Goal: Task Accomplishment & Management: Complete application form

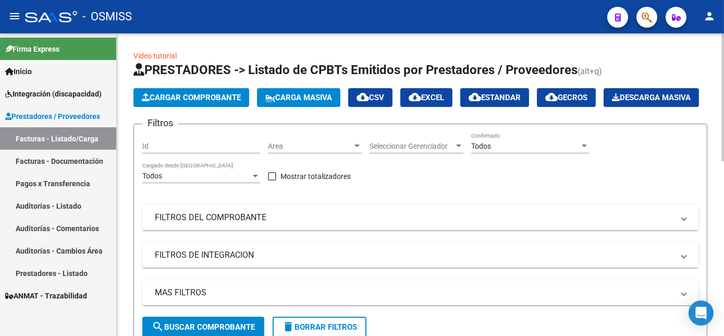
scroll to position [45, 0]
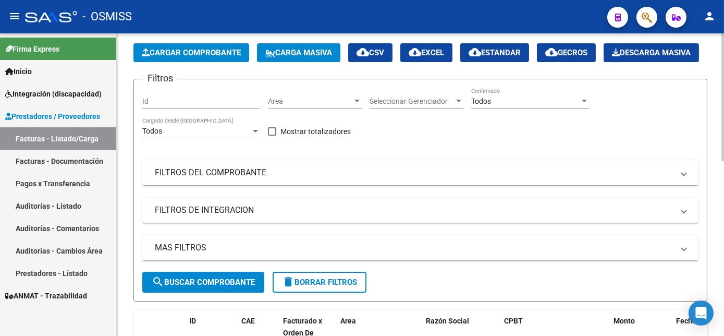
click at [223, 46] on button "Cargar Comprobante" at bounding box center [191, 52] width 116 height 19
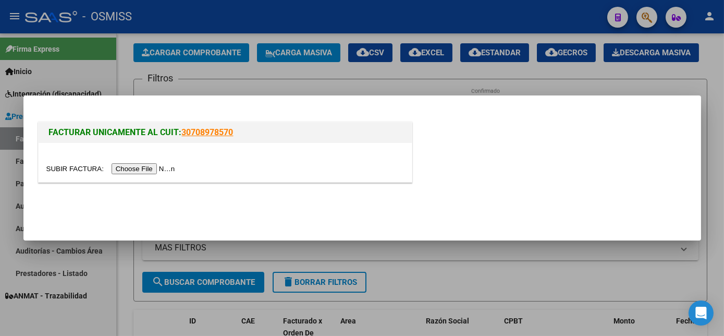
click at [137, 169] on input "file" at bounding box center [112, 168] width 132 height 11
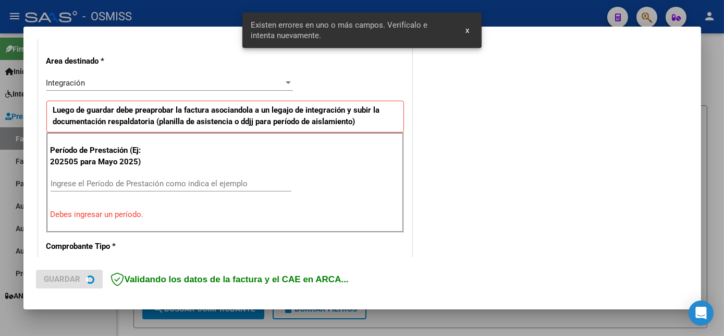
scroll to position [233, 0]
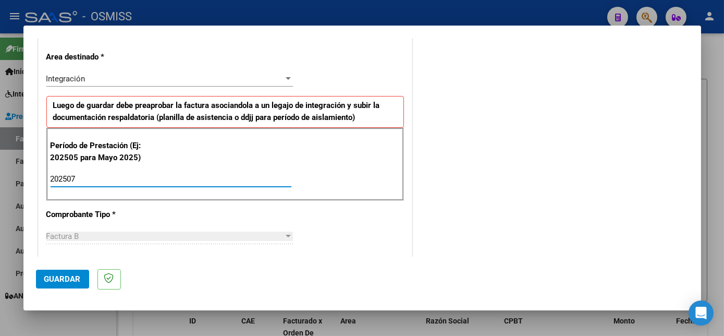
type input "202507"
click at [59, 272] on button "Guardar" at bounding box center [62, 279] width 53 height 19
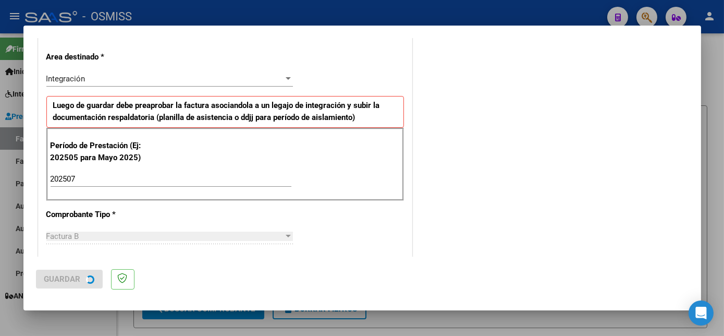
scroll to position [0, 0]
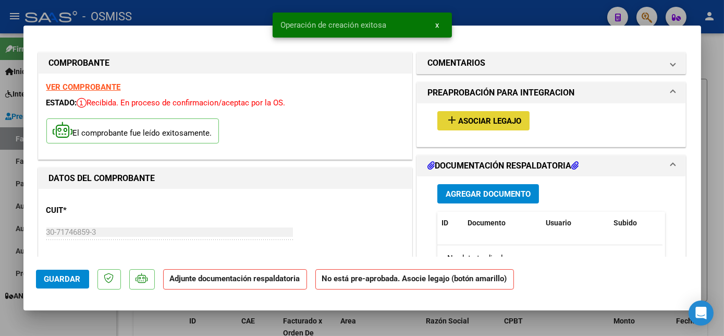
click at [486, 121] on span "Asociar Legajo" at bounding box center [489, 120] width 63 height 9
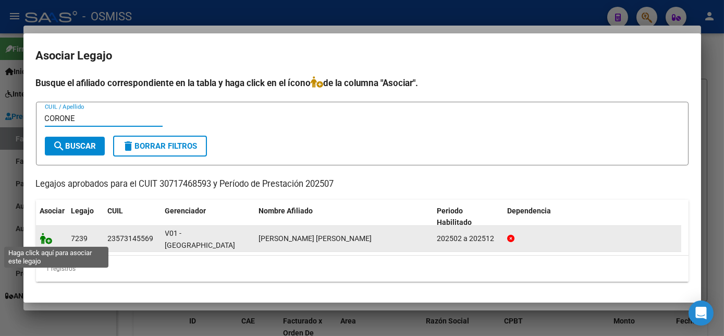
type input "CORONE"
click at [44, 237] on icon at bounding box center [46, 238] width 13 height 11
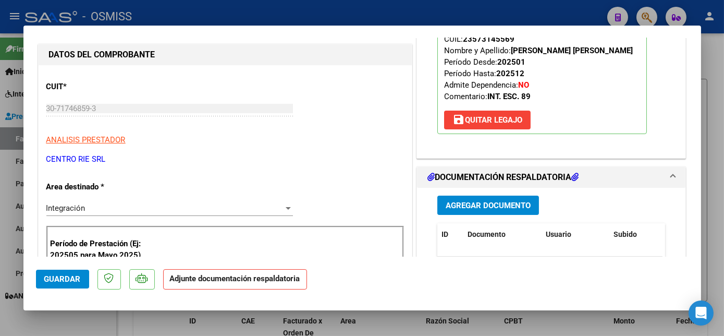
scroll to position [133, 0]
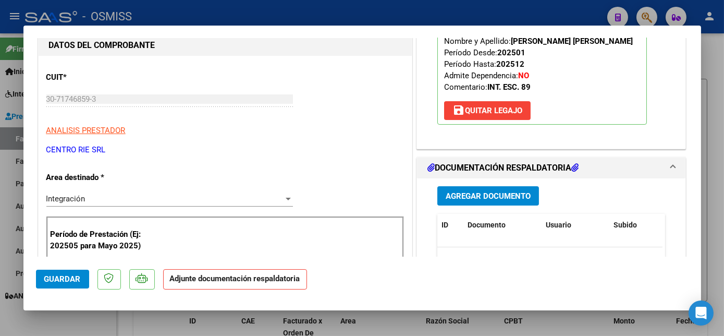
click at [492, 196] on span "Agregar Documento" at bounding box center [488, 195] width 85 height 9
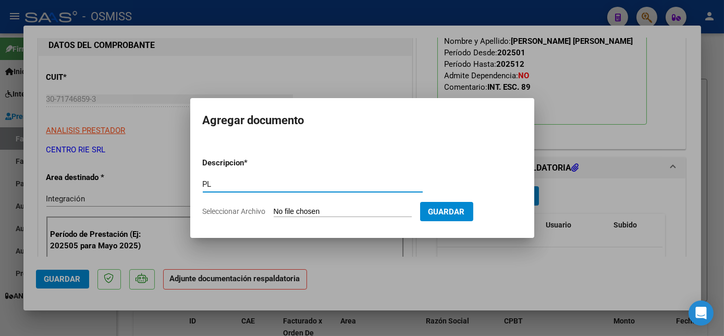
type input "PL"
click at [274, 207] on input "Seleccionar Archivo" at bounding box center [343, 212] width 138 height 10
type input "C:\fakepath\PL.pdf"
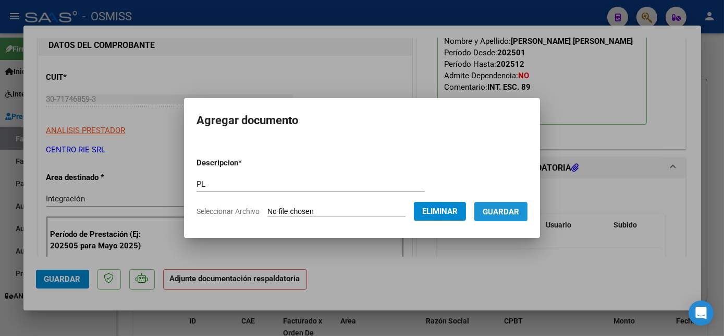
click at [504, 214] on span "Guardar" at bounding box center [501, 211] width 36 height 9
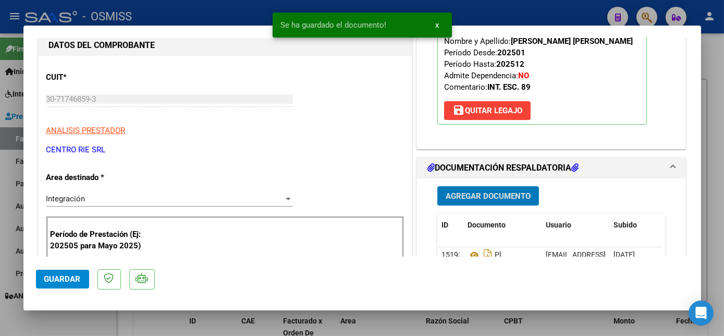
click at [72, 277] on span "Guardar" at bounding box center [62, 278] width 36 height 9
click at [718, 194] on div at bounding box center [362, 168] width 724 height 336
type input "$ 0,00"
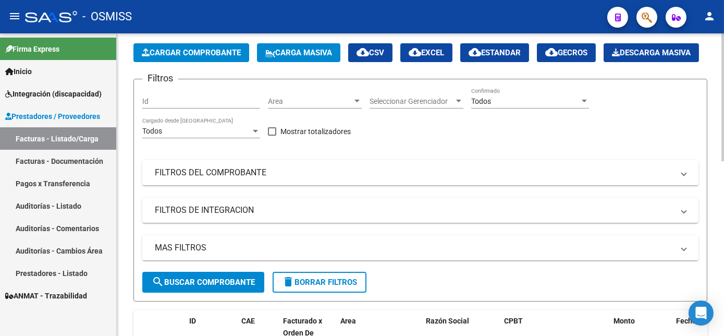
click at [209, 53] on span "Cargar Comprobante" at bounding box center [191, 52] width 99 height 9
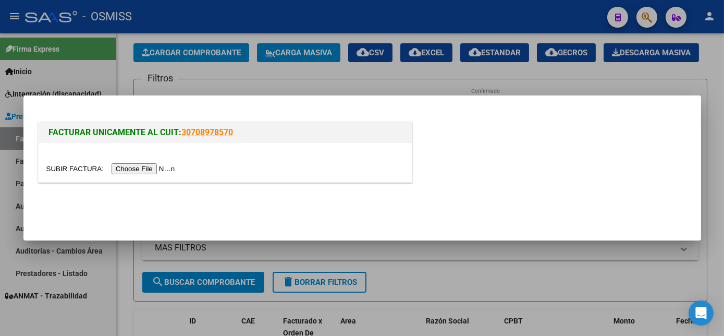
click at [136, 169] on input "file" at bounding box center [112, 168] width 132 height 11
click at [155, 167] on input "file" at bounding box center [112, 168] width 132 height 11
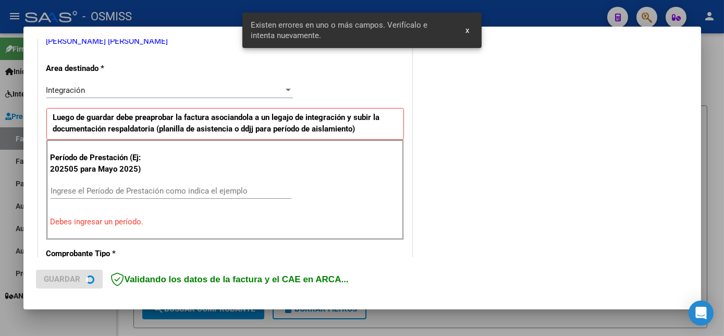
scroll to position [233, 0]
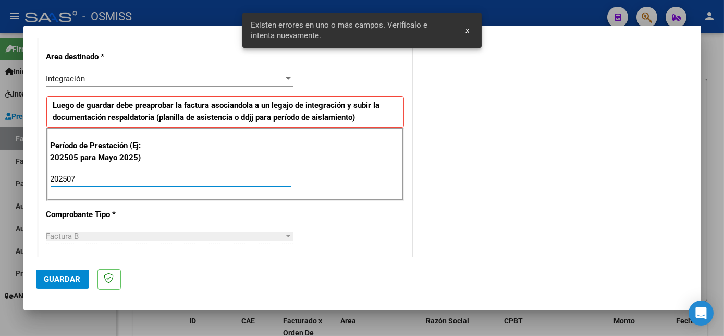
type input "202507"
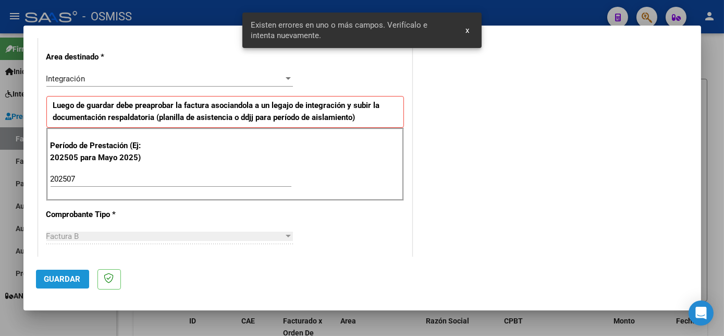
click at [75, 276] on span "Guardar" at bounding box center [62, 278] width 36 height 9
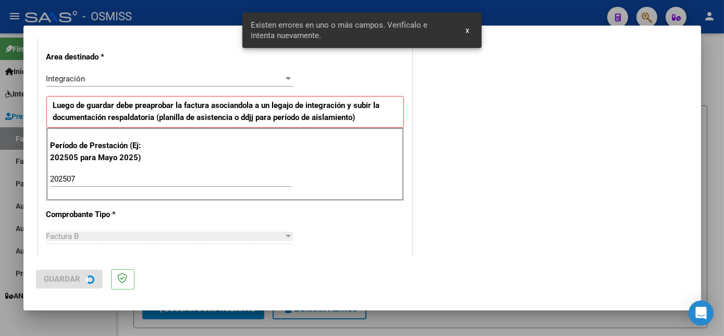
scroll to position [0, 0]
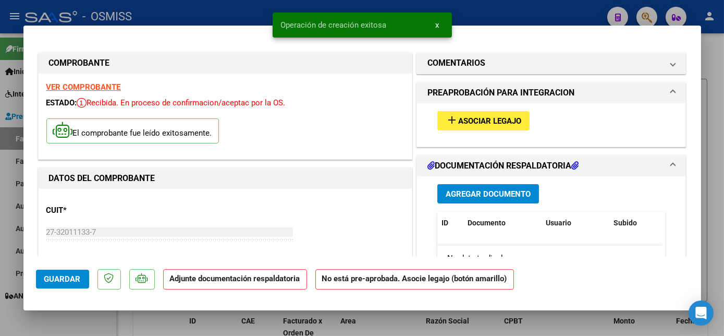
click at [507, 116] on span "add Asociar Legajo" at bounding box center [484, 120] width 76 height 9
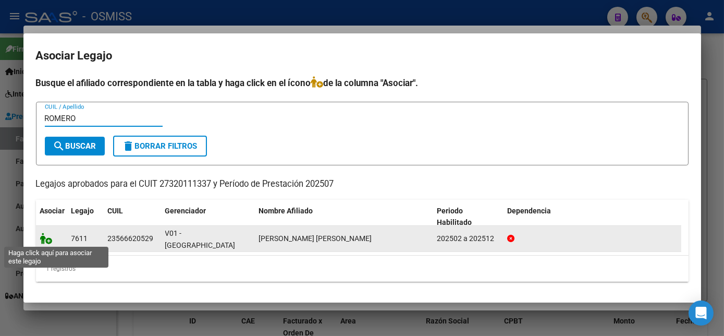
type input "ROMERO"
click at [46, 240] on icon at bounding box center [46, 238] width 13 height 11
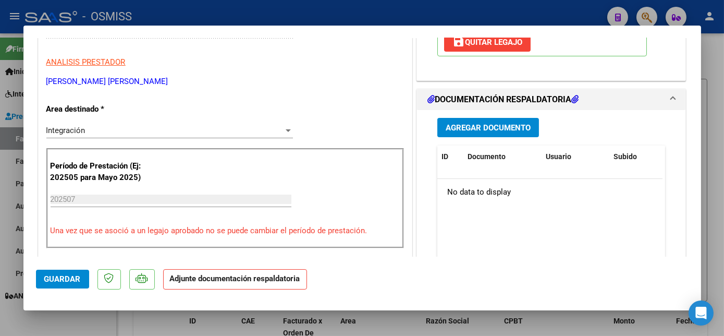
scroll to position [206, 0]
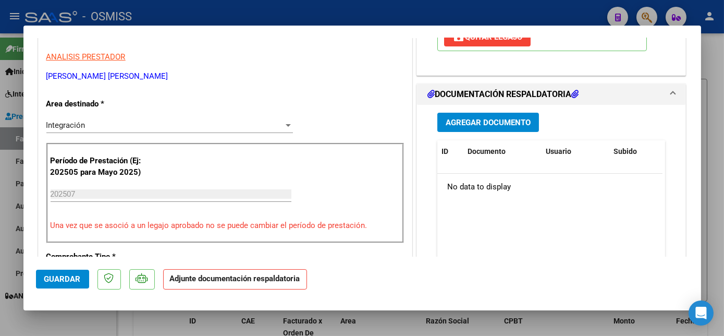
click at [494, 123] on span "Agregar Documento" at bounding box center [488, 122] width 85 height 9
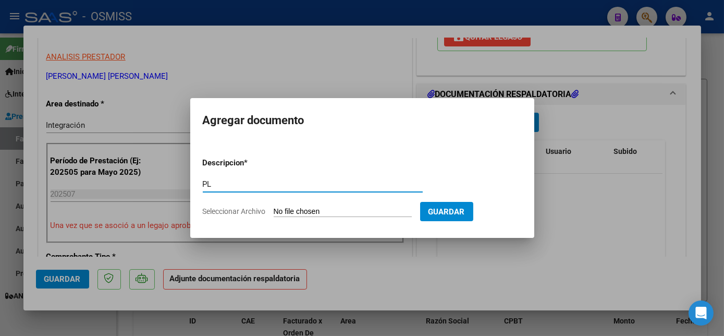
type input "PL"
click at [339, 213] on input "Seleccionar Archivo" at bounding box center [343, 212] width 138 height 10
type input "C:\fakepath\[PERSON_NAME] [PERSON_NAME] - [PERSON_NAME] - EIM REHABILITACION.pdf"
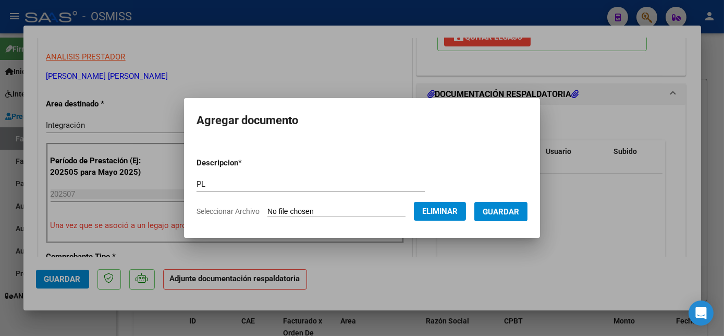
click at [513, 213] on span "Guardar" at bounding box center [501, 211] width 36 height 9
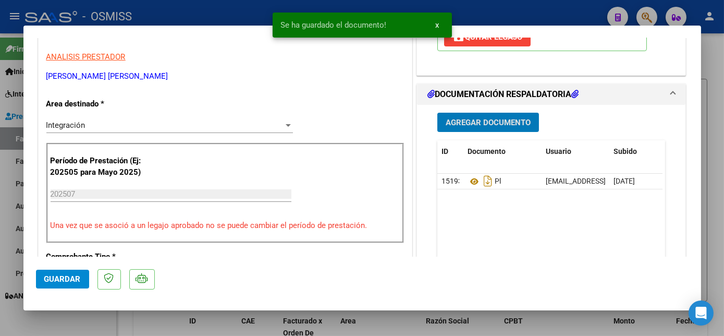
click at [71, 276] on span "Guardar" at bounding box center [62, 278] width 36 height 9
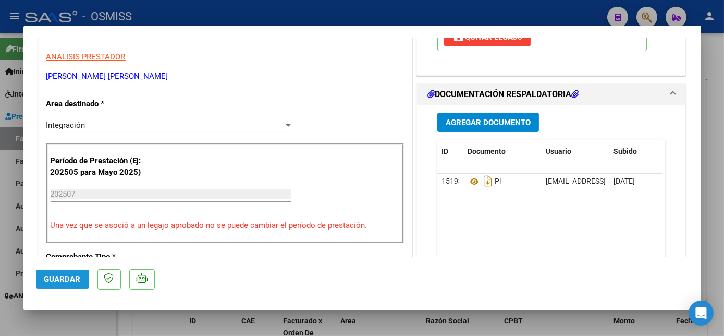
click at [57, 271] on button "Guardar" at bounding box center [62, 279] width 53 height 19
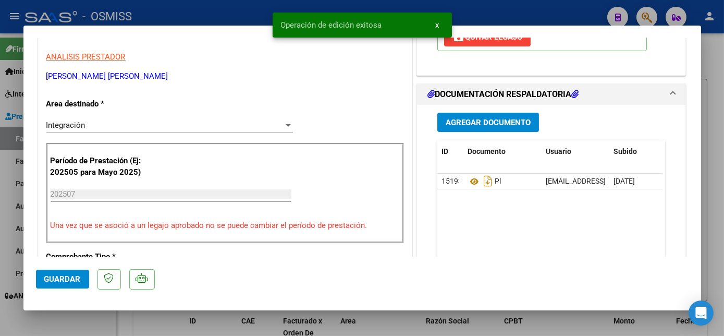
click at [79, 325] on div at bounding box center [362, 168] width 724 height 336
type input "$ 0,00"
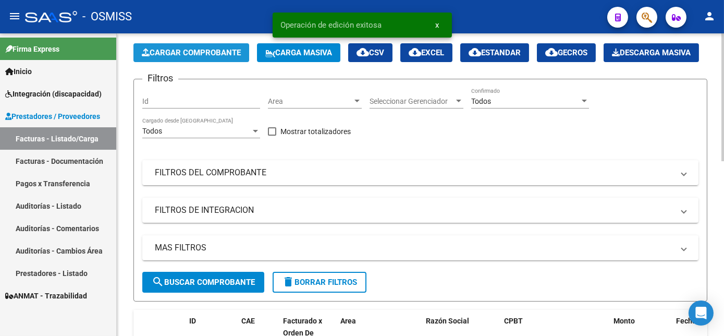
click at [179, 51] on span "Cargar Comprobante" at bounding box center [191, 52] width 99 height 9
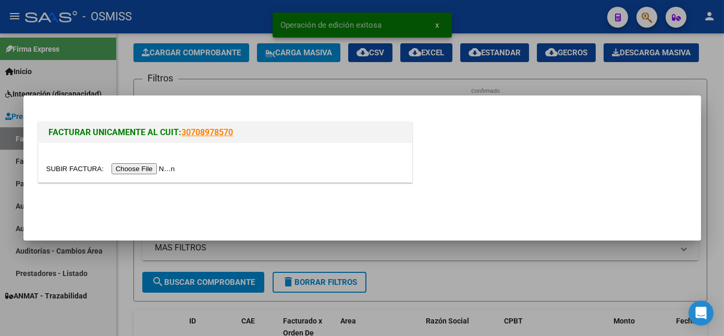
click at [142, 169] on input "file" at bounding box center [112, 168] width 132 height 11
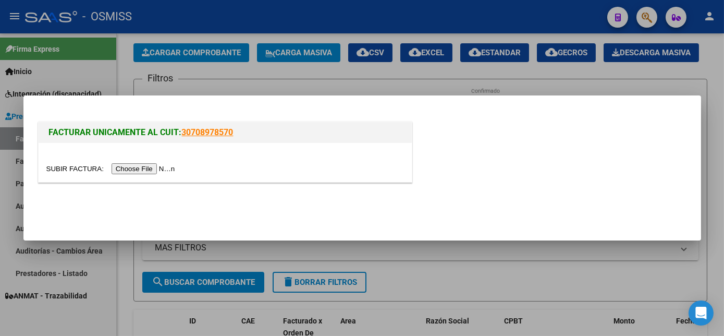
click at [138, 169] on input "file" at bounding box center [112, 168] width 132 height 11
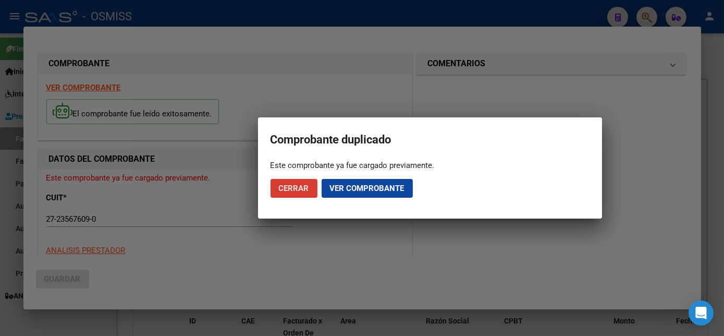
click at [289, 187] on span "Cerrar" at bounding box center [294, 188] width 30 height 9
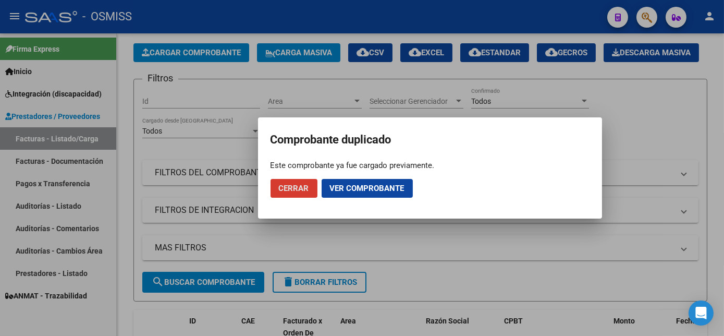
click at [291, 188] on span "Cerrar" at bounding box center [294, 188] width 30 height 9
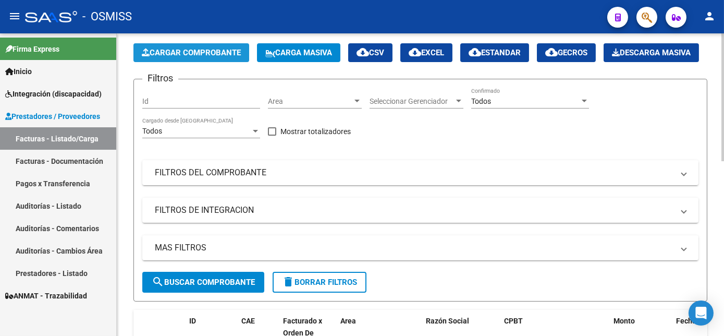
click at [190, 45] on button "Cargar Comprobante" at bounding box center [191, 52] width 116 height 19
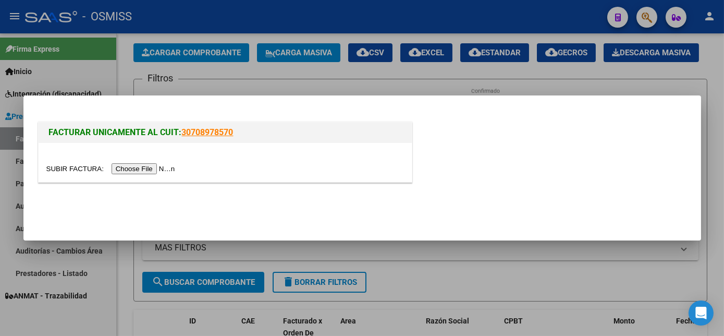
click at [141, 168] on input "file" at bounding box center [112, 168] width 132 height 11
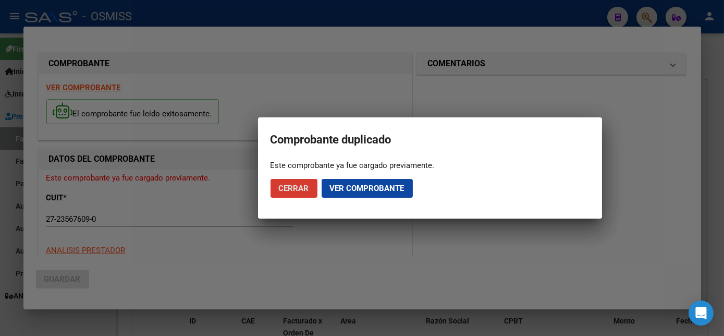
click at [295, 182] on button "Cerrar" at bounding box center [294, 188] width 47 height 19
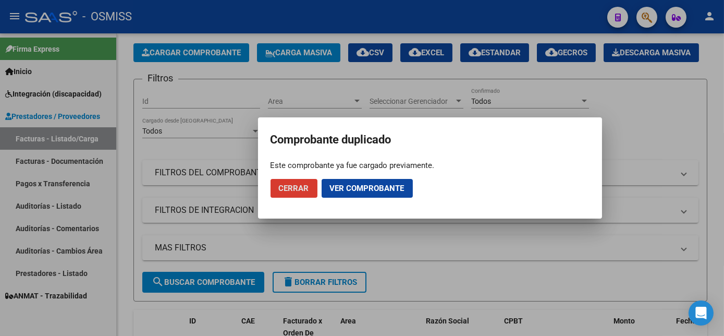
click at [295, 192] on span "Cerrar" at bounding box center [294, 188] width 30 height 9
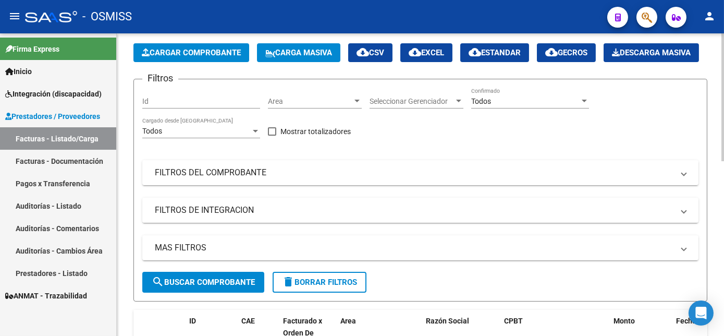
click at [222, 223] on mat-expansion-panel-header "FILTROS DE INTEGRACION" at bounding box center [420, 210] width 556 height 25
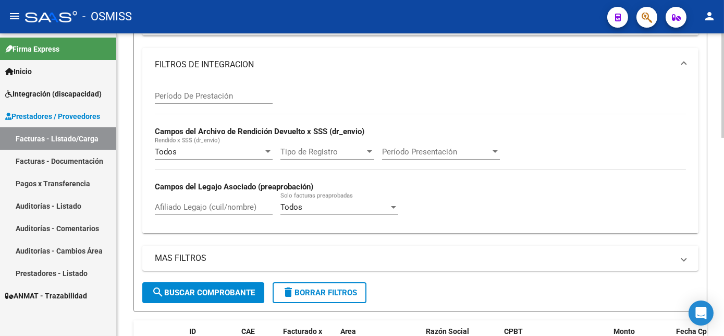
scroll to position [200, 0]
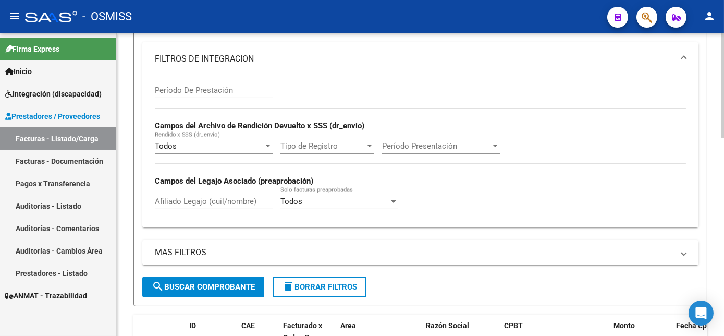
click at [723, 189] on div at bounding box center [723, 159] width 3 height 104
click at [217, 206] on input "Afiliado Legajo (cuil/nombre)" at bounding box center [214, 201] width 118 height 9
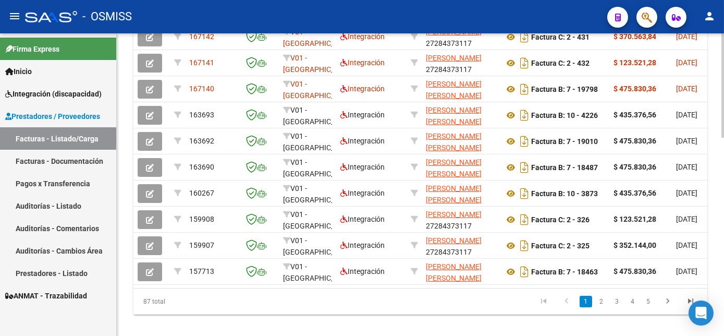
scroll to position [530, 0]
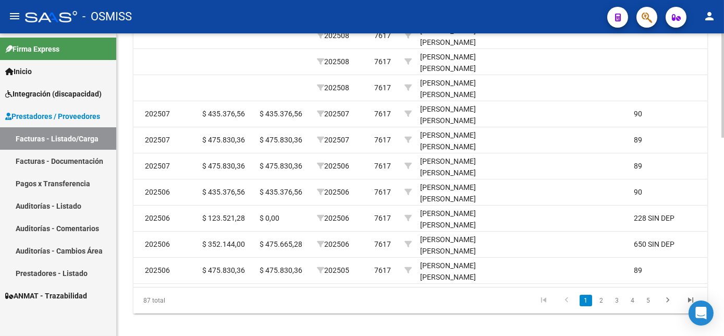
scroll to position [0, 0]
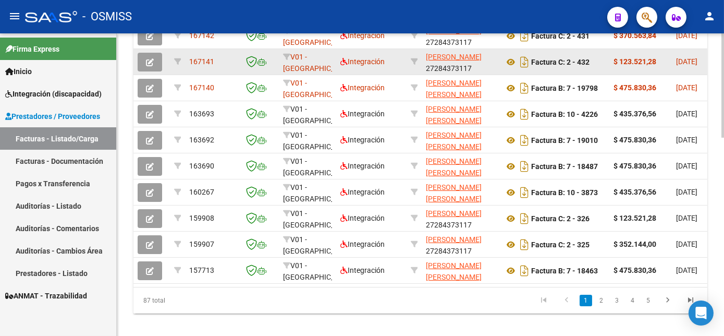
type input "[PERSON_NAME] NO"
click at [155, 71] on button "button" at bounding box center [150, 62] width 25 height 19
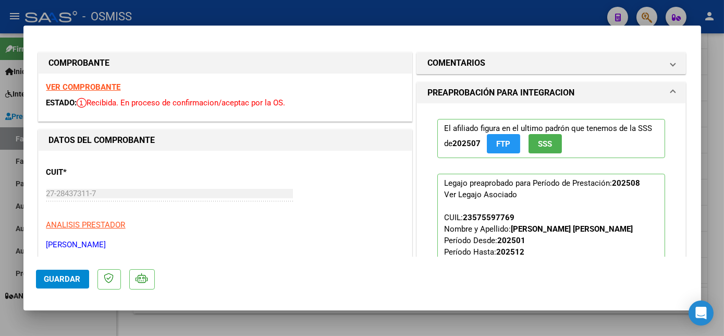
click at [112, 84] on strong "VER COMPROBANTE" at bounding box center [83, 86] width 75 height 9
click at [86, 321] on div at bounding box center [362, 168] width 724 height 336
type input "$ 0,00"
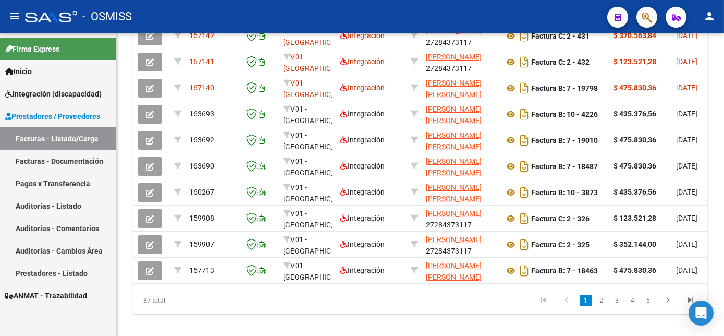
scroll to position [556, 0]
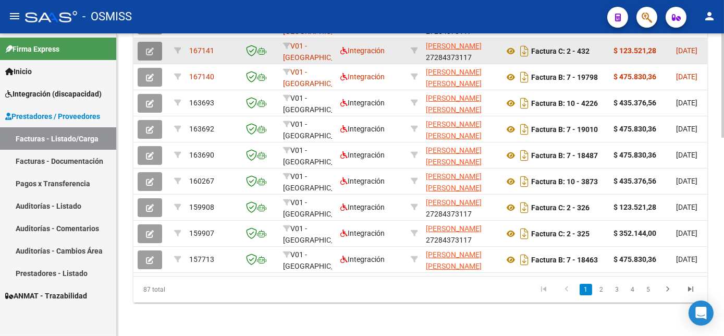
click at [151, 55] on icon "button" at bounding box center [150, 51] width 8 height 8
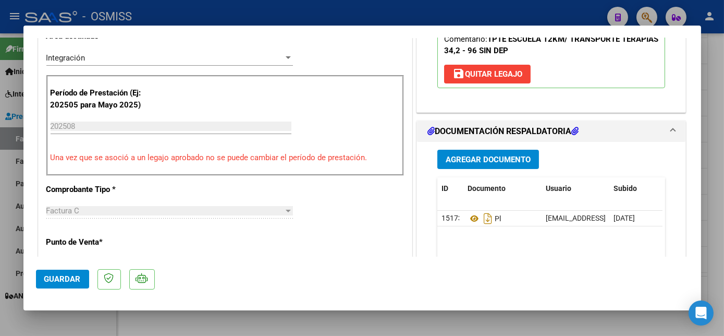
scroll to position [0, 0]
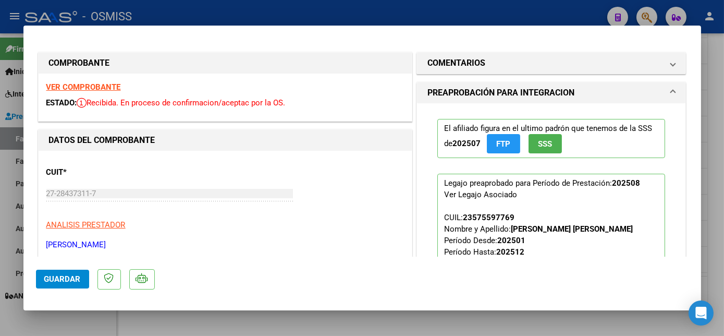
click at [105, 86] on strong "VER COMPROBANTE" at bounding box center [83, 86] width 75 height 9
click at [76, 326] on div at bounding box center [362, 168] width 724 height 336
type input "$ 0,00"
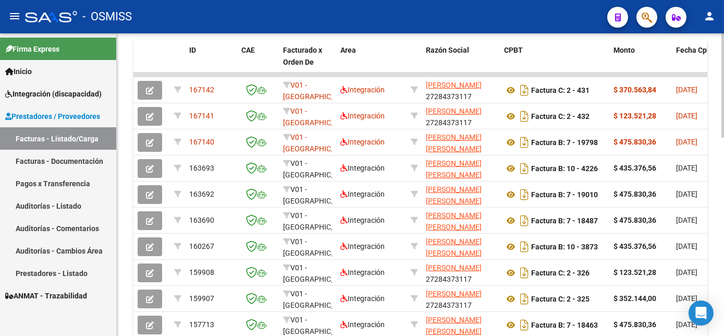
scroll to position [472, 0]
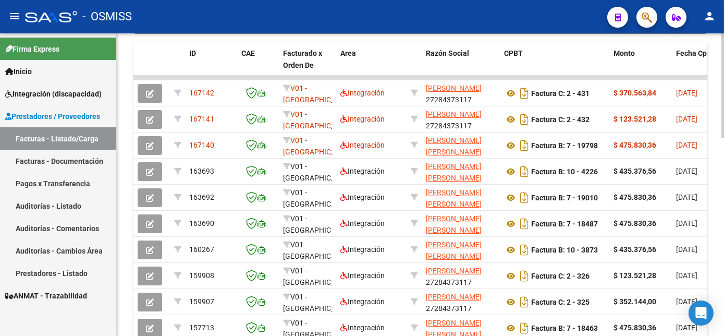
click at [723, 206] on div at bounding box center [723, 258] width 3 height 104
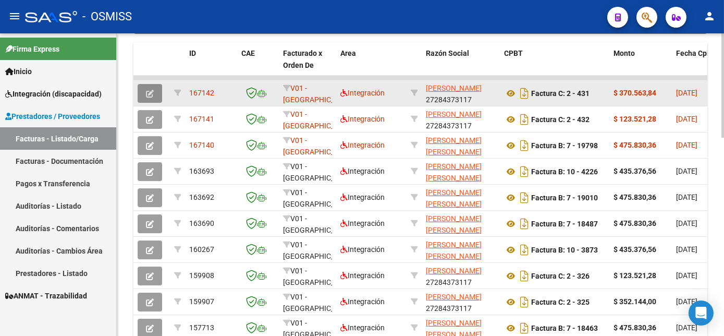
click at [147, 97] on icon "button" at bounding box center [150, 94] width 8 height 8
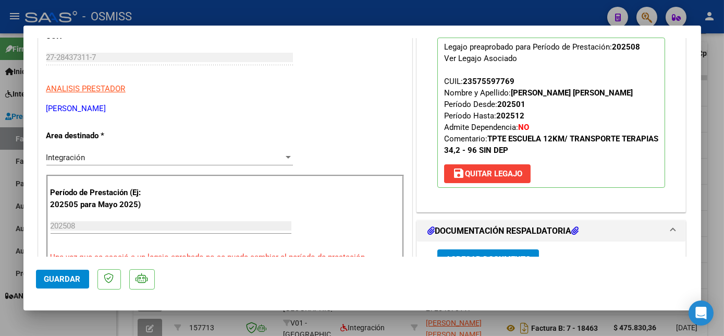
scroll to position [0, 0]
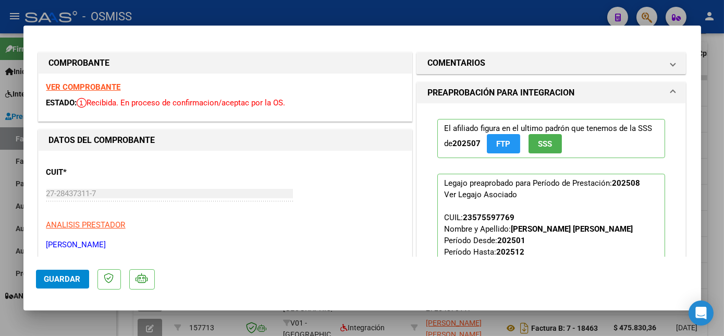
click at [111, 83] on strong "VER COMPROBANTE" at bounding box center [83, 86] width 75 height 9
click at [106, 316] on div at bounding box center [362, 168] width 724 height 336
type input "$ 0,00"
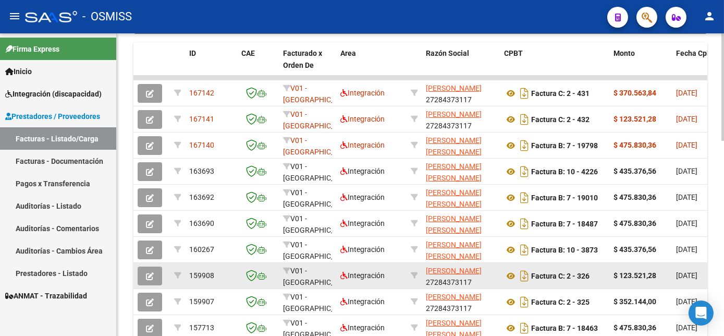
scroll to position [472, 0]
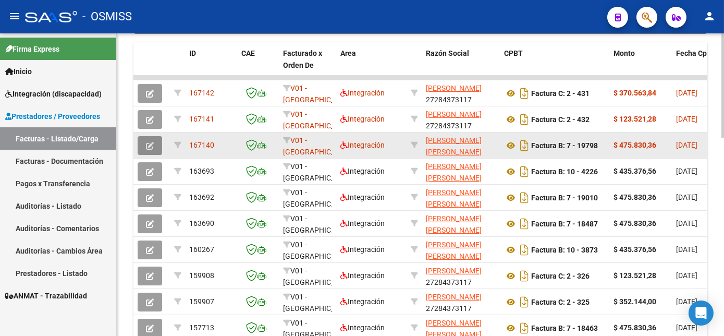
click at [155, 155] on button "button" at bounding box center [150, 145] width 25 height 19
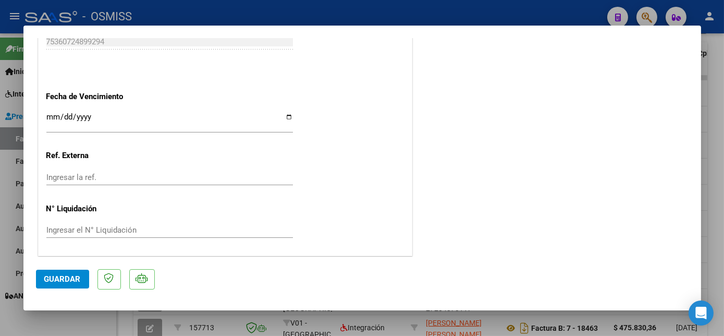
scroll to position [246, 0]
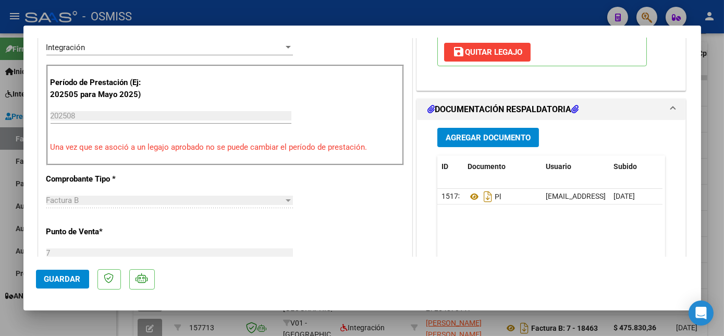
click at [721, 161] on div at bounding box center [362, 168] width 724 height 336
type input "$ 0,00"
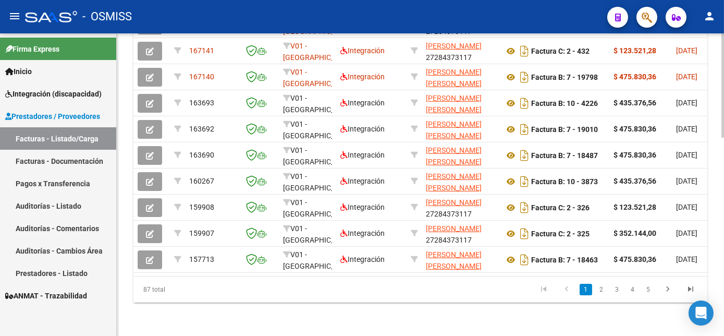
scroll to position [570, 0]
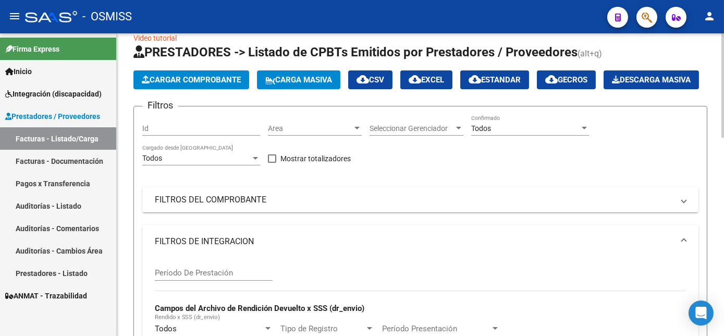
scroll to position [7, 0]
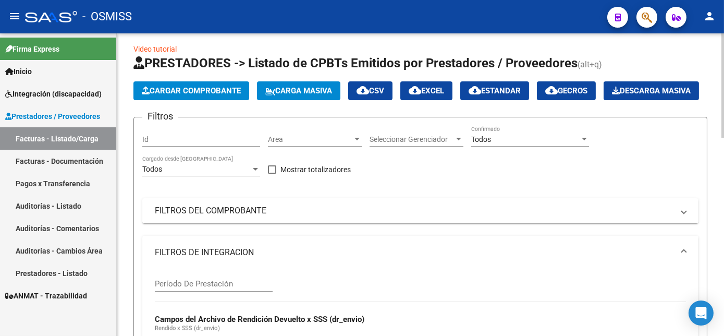
click at [210, 86] on span "Cargar Comprobante" at bounding box center [191, 90] width 99 height 9
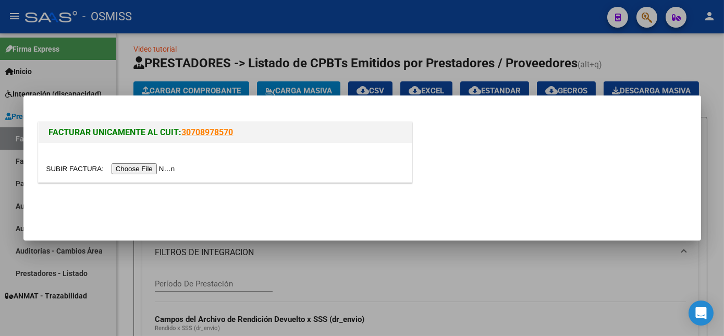
click at [131, 166] on input "file" at bounding box center [112, 168] width 132 height 11
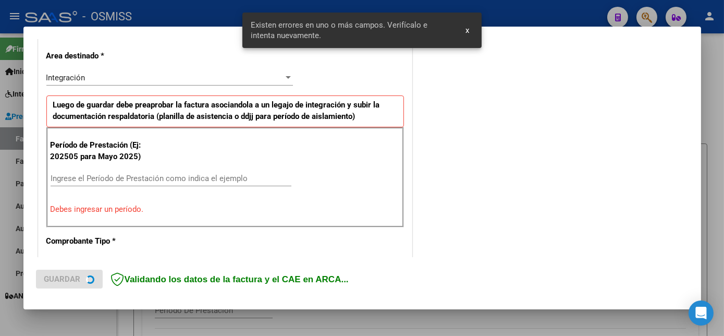
scroll to position [252, 0]
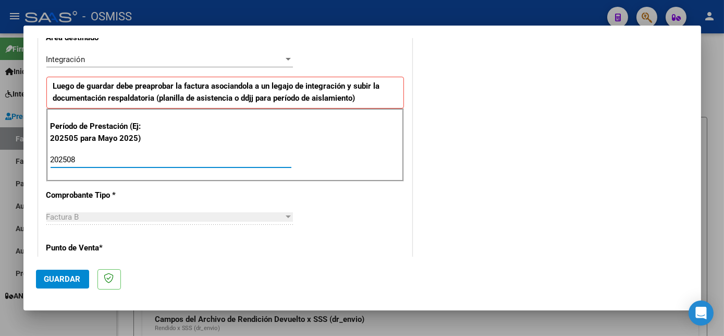
type input "202508"
click at [67, 279] on span "Guardar" at bounding box center [62, 278] width 36 height 9
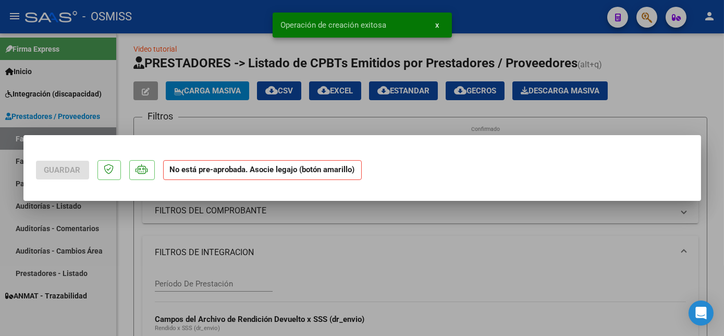
scroll to position [0, 0]
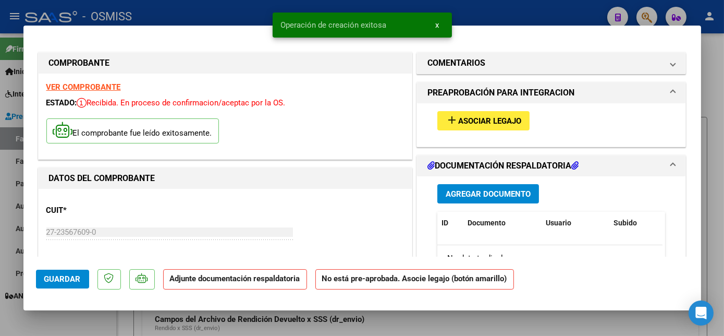
click at [508, 123] on span "Asociar Legajo" at bounding box center [489, 120] width 63 height 9
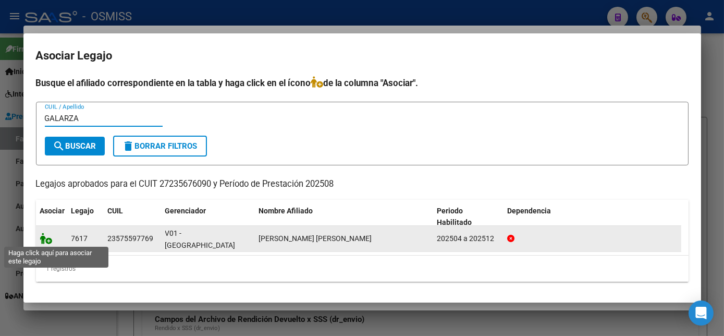
type input "GALARZA"
click at [43, 240] on icon at bounding box center [46, 238] width 13 height 11
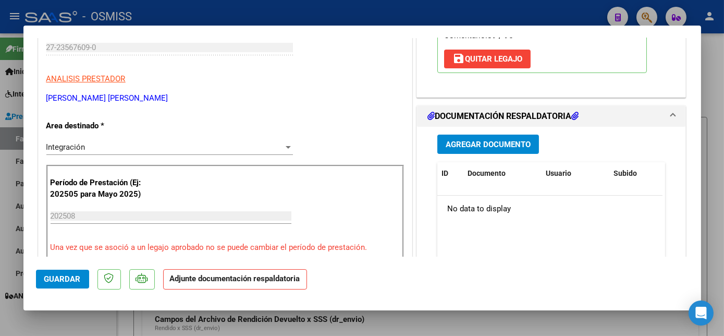
scroll to position [190, 0]
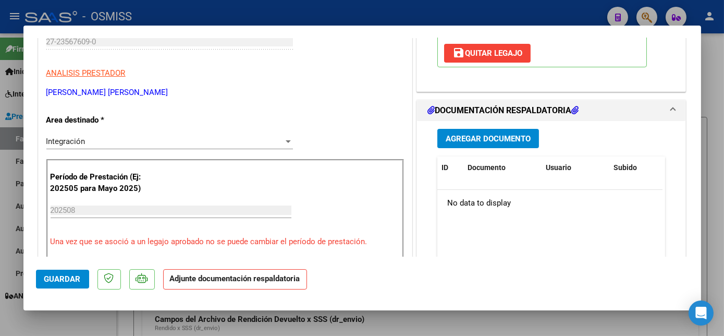
click at [515, 136] on span "Agregar Documento" at bounding box center [488, 138] width 85 height 9
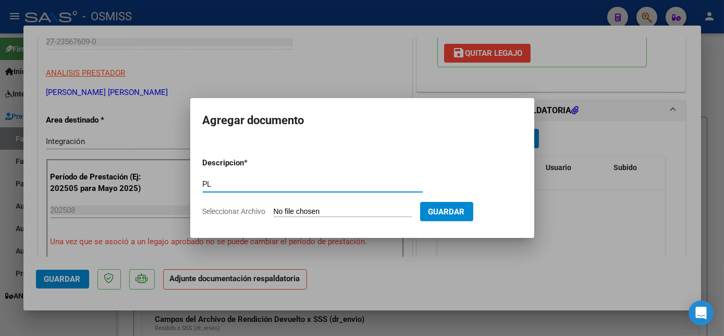
type input "PL"
click at [274, 207] on input "Seleccionar Archivo" at bounding box center [343, 212] width 138 height 10
type input "C:\fakepath\[PERSON_NAME] [PERSON_NAME] ASIST [PERSON_NAME] 2025-08 - [PERSON_N…"
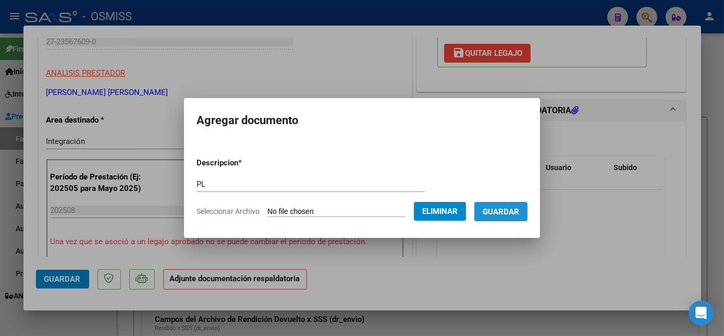
click at [514, 211] on span "Guardar" at bounding box center [501, 211] width 36 height 9
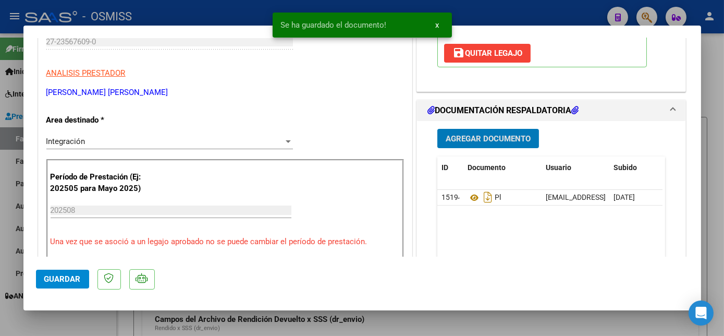
click at [69, 276] on span "Guardar" at bounding box center [62, 278] width 36 height 9
click at [63, 321] on div at bounding box center [362, 168] width 724 height 336
type input "$ 0,00"
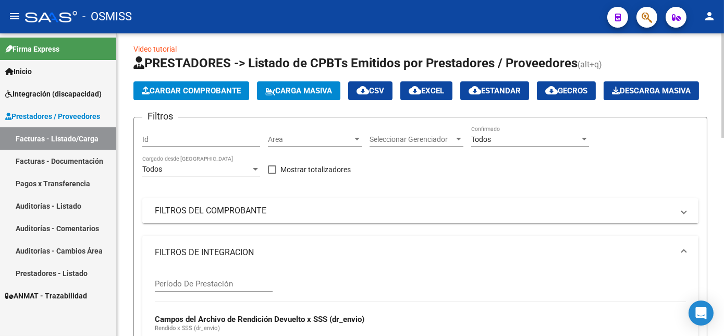
click at [203, 90] on span "Cargar Comprobante" at bounding box center [191, 90] width 99 height 9
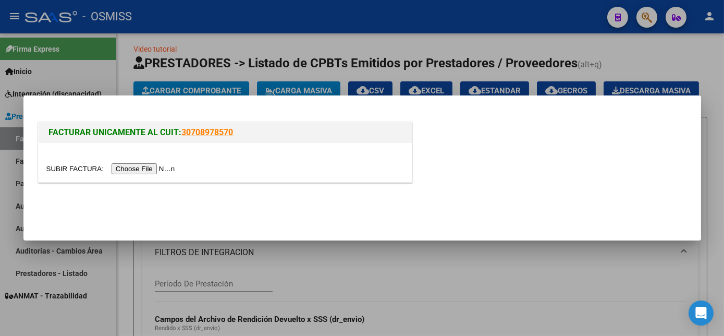
click at [137, 171] on input "file" at bounding box center [112, 168] width 132 height 11
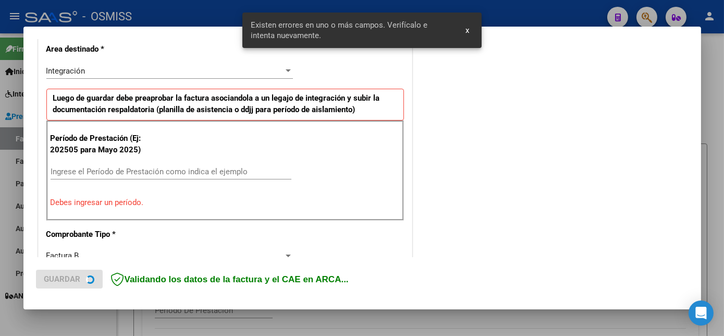
scroll to position [252, 0]
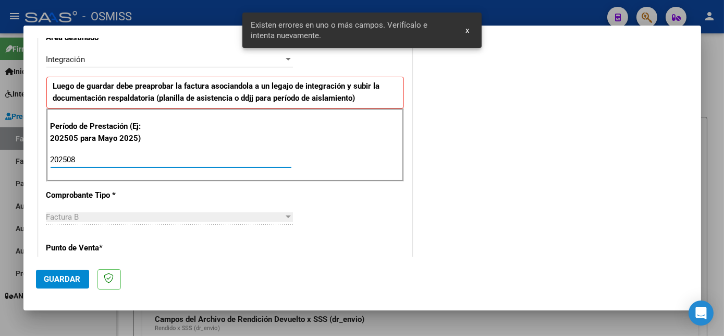
type input "202508"
click at [58, 282] on span "Guardar" at bounding box center [62, 278] width 36 height 9
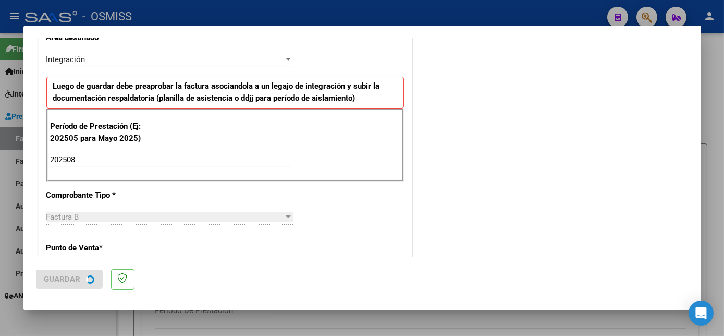
scroll to position [0, 0]
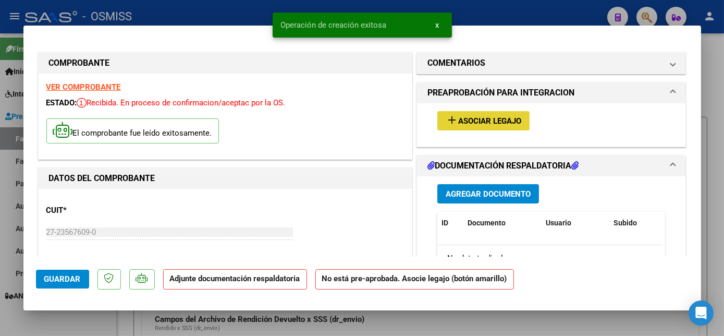
click at [475, 118] on span "Asociar Legajo" at bounding box center [489, 120] width 63 height 9
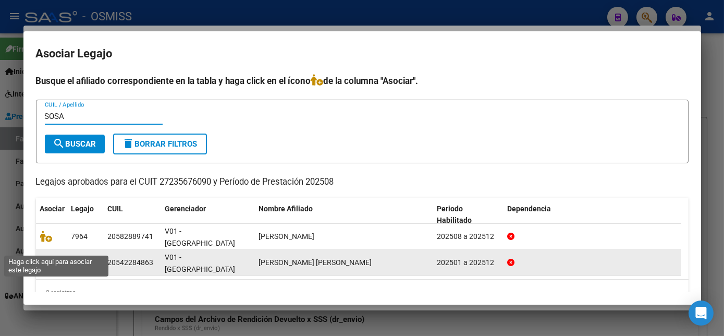
type input "SOSA"
click at [42, 257] on icon at bounding box center [46, 262] width 13 height 11
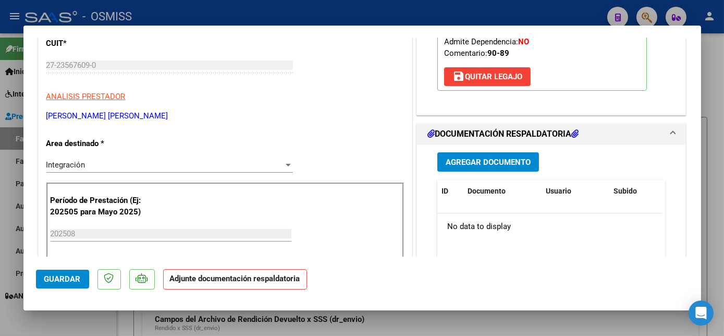
scroll to position [228, 0]
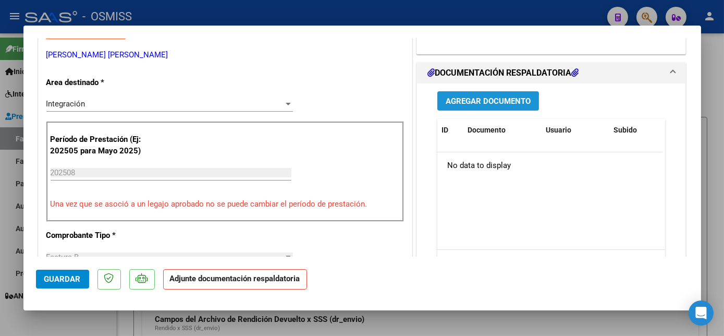
click at [520, 104] on span "Agregar Documento" at bounding box center [488, 100] width 85 height 9
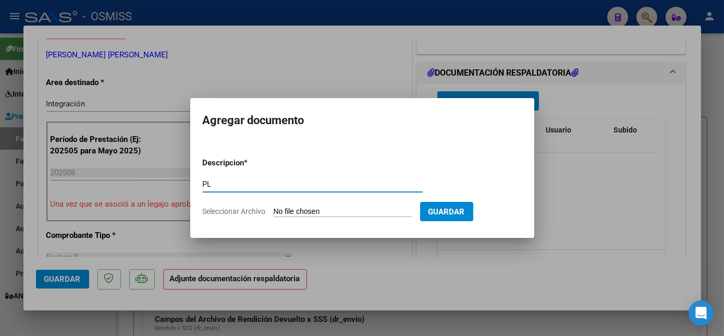
type input "PL"
click at [301, 213] on input "Seleccionar Archivo" at bounding box center [343, 212] width 138 height 10
type input "C:\fakepath\[PERSON_NAME] [PERSON_NAME] ASIST [PERSON_NAME] 2025-08 - [PERSON_N…"
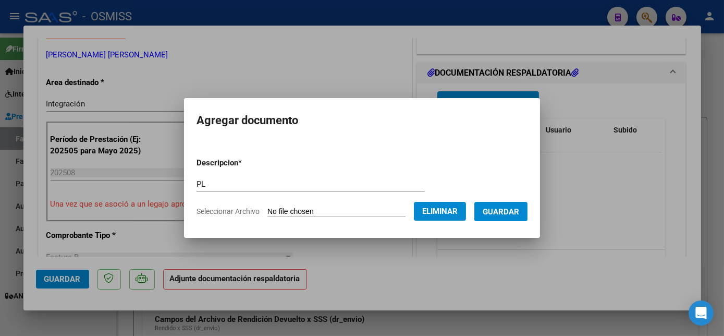
click at [501, 209] on span "Guardar" at bounding box center [501, 211] width 36 height 9
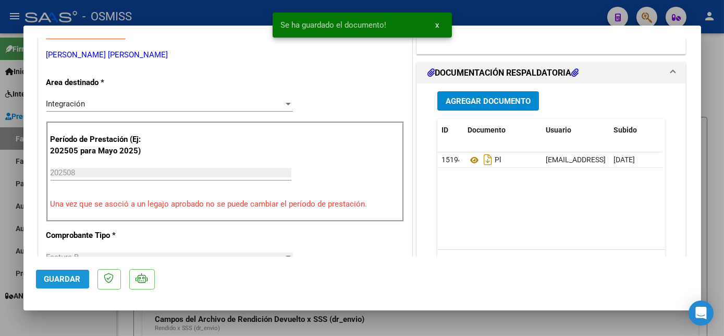
click at [68, 280] on span "Guardar" at bounding box center [62, 278] width 36 height 9
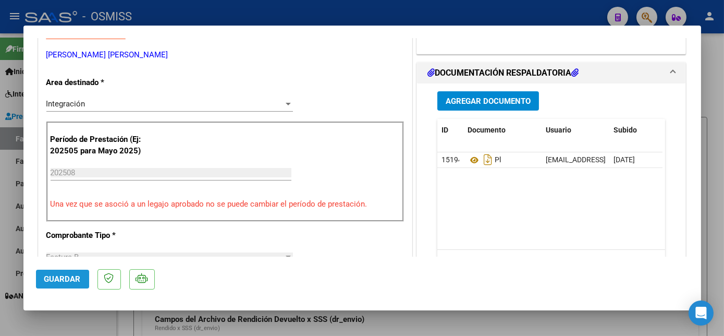
click at [59, 271] on button "Guardar" at bounding box center [62, 279] width 53 height 19
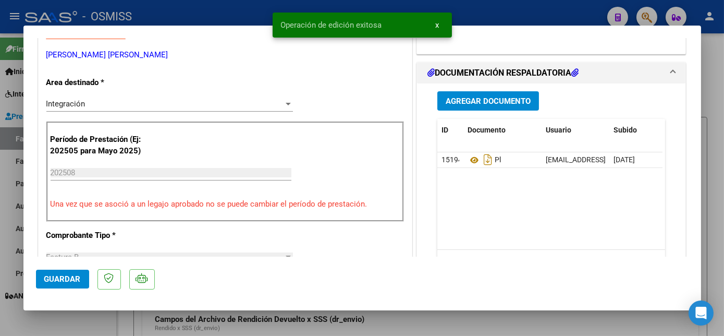
click at [82, 317] on div at bounding box center [362, 168] width 724 height 336
type input "$ 0,00"
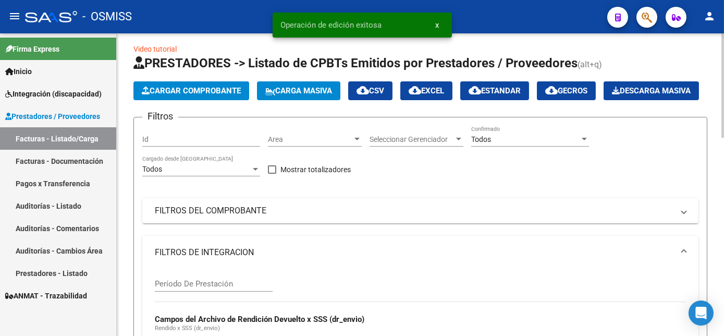
click at [226, 97] on button "Cargar Comprobante" at bounding box center [191, 90] width 116 height 19
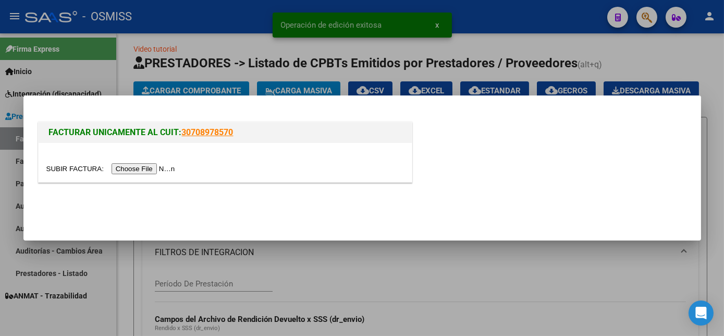
click at [144, 166] on input "file" at bounding box center [112, 168] width 132 height 11
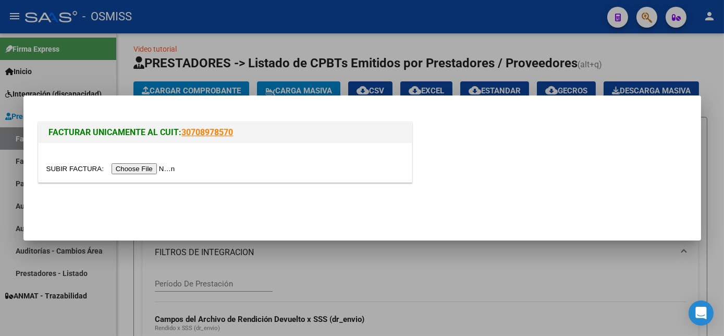
click at [149, 172] on input "file" at bounding box center [112, 168] width 132 height 11
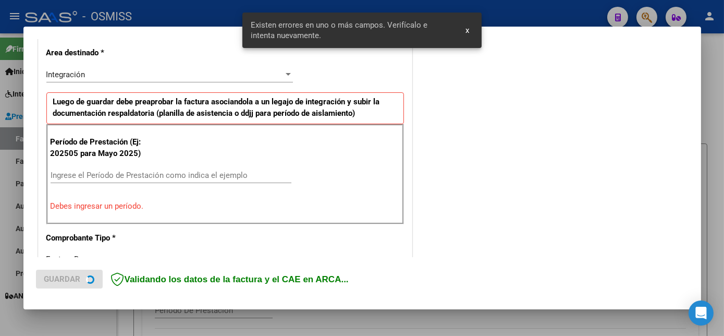
scroll to position [252, 0]
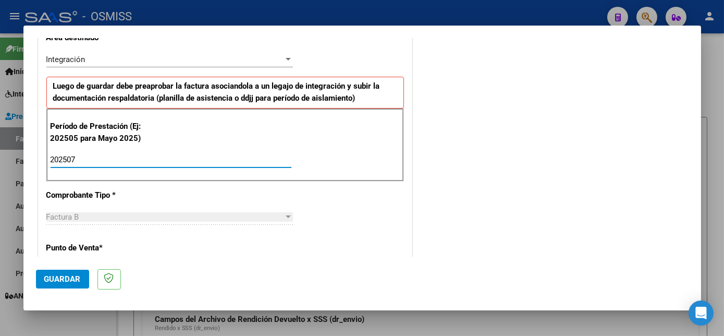
type input "202507"
click at [70, 280] on span "Guardar" at bounding box center [62, 278] width 36 height 9
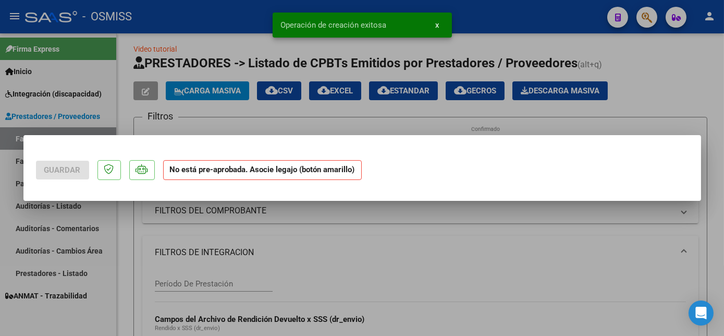
scroll to position [0, 0]
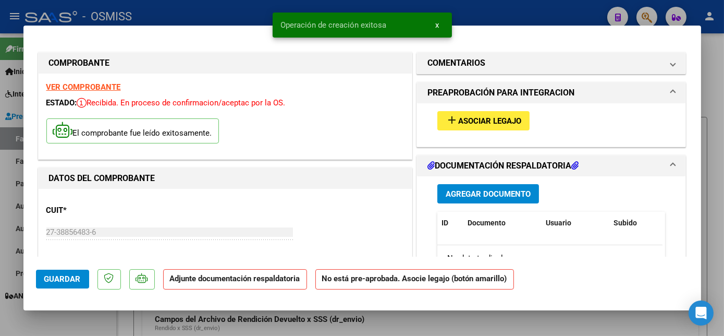
click at [482, 127] on button "add Asociar Legajo" at bounding box center [483, 120] width 92 height 19
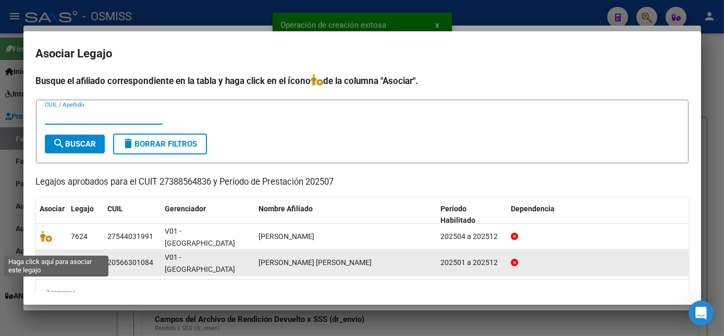
click at [45, 257] on icon at bounding box center [46, 262] width 13 height 11
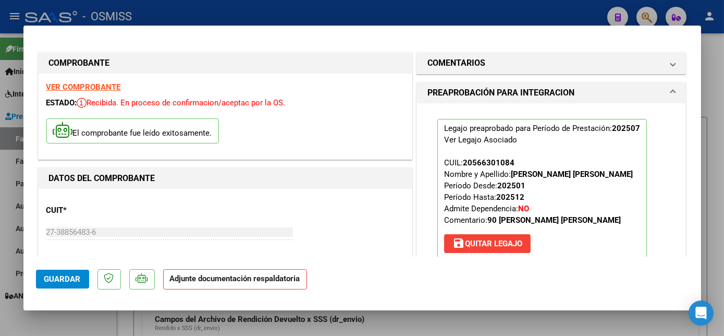
scroll to position [199, 0]
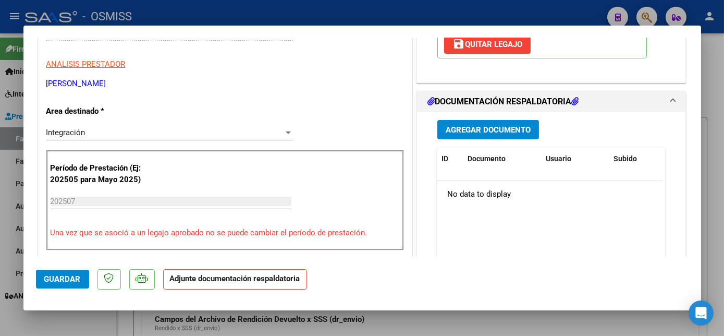
click at [519, 128] on span "Agregar Documento" at bounding box center [488, 129] width 85 height 9
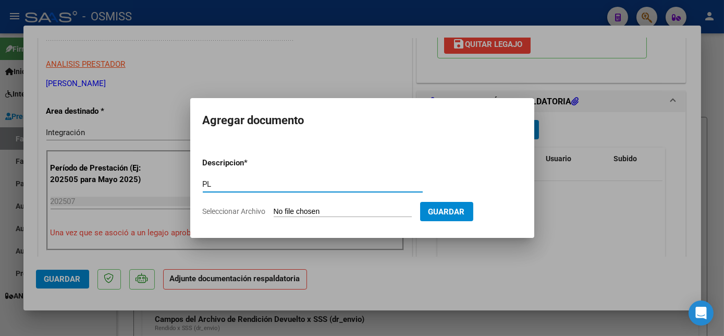
type input "PL"
click at [342, 210] on input "Seleccionar Archivo" at bounding box center [343, 212] width 138 height 10
type input "C:\fakepath\PL.pdf"
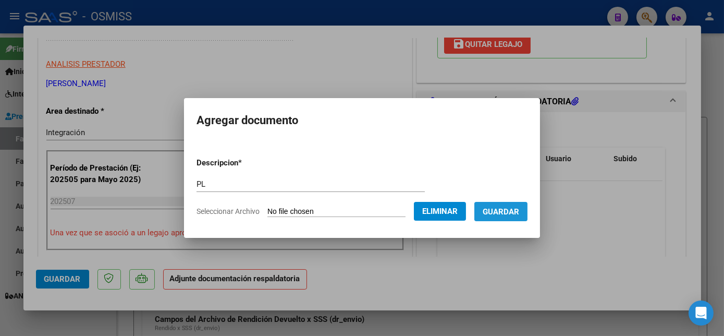
click at [508, 204] on button "Guardar" at bounding box center [500, 211] width 53 height 19
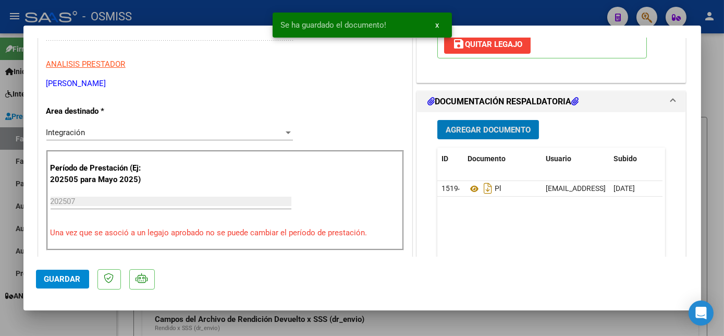
click at [69, 276] on span "Guardar" at bounding box center [62, 278] width 36 height 9
click at [97, 320] on div at bounding box center [362, 168] width 724 height 336
type input "$ 0,00"
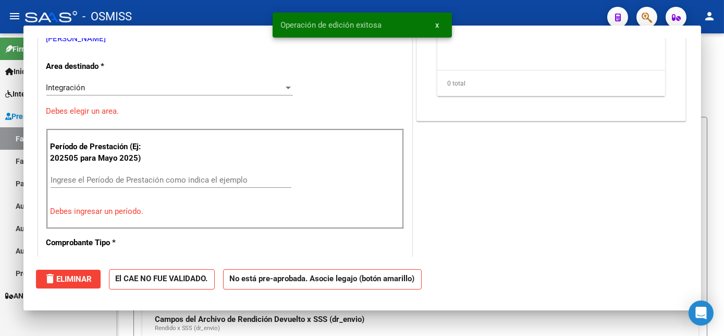
scroll to position [168, 0]
